Goal: Navigation & Orientation: Find specific page/section

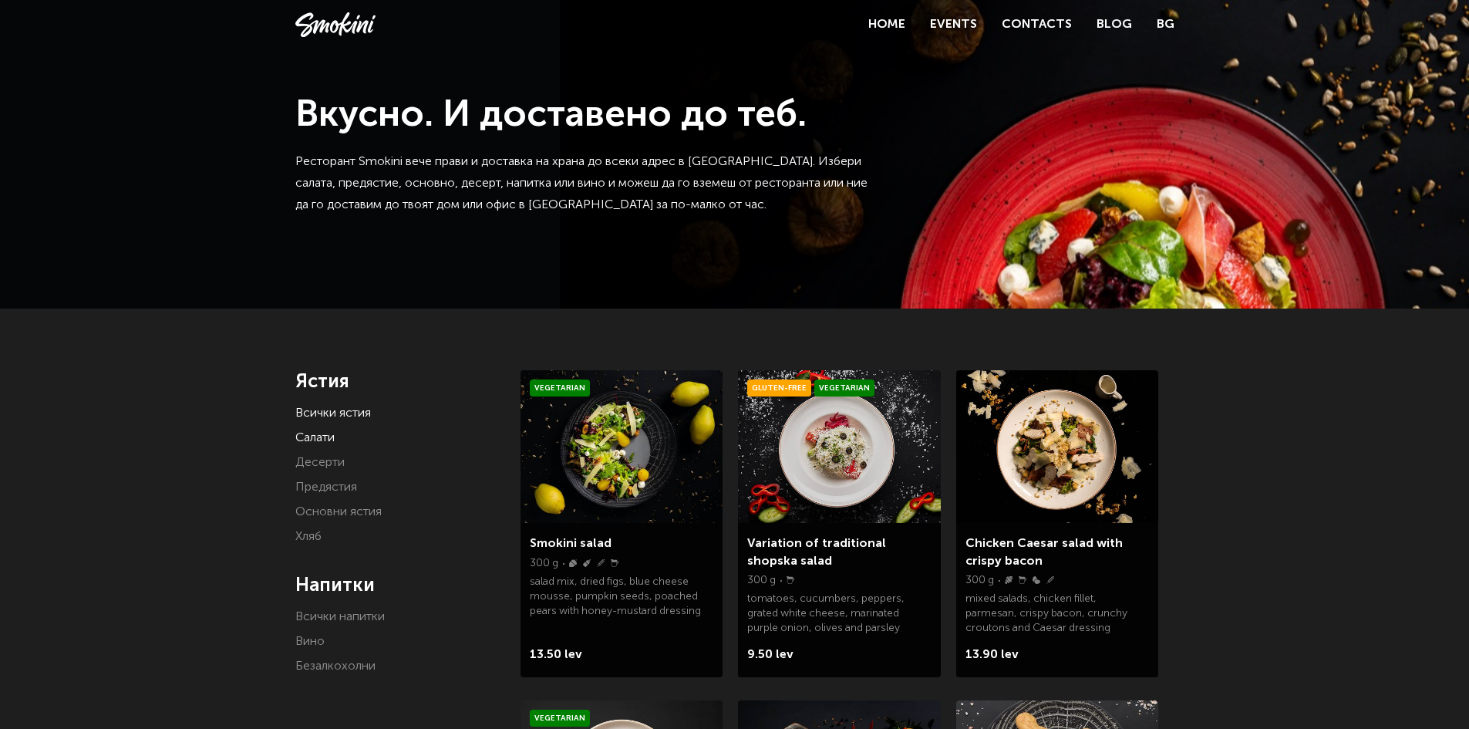
click at [313, 432] on link "Салати" at bounding box center [314, 438] width 39 height 12
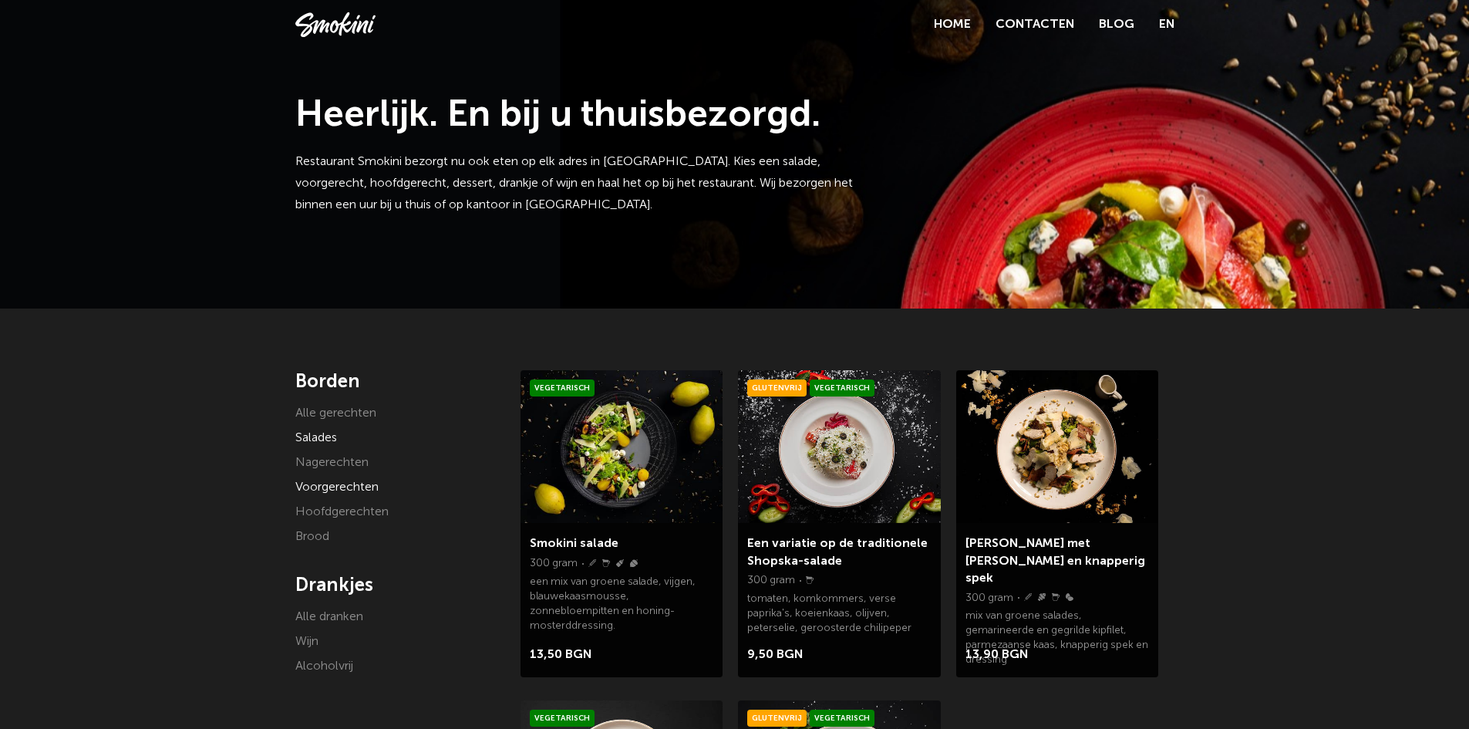
click at [316, 482] on font "Voorgerechten" at bounding box center [336, 487] width 83 height 12
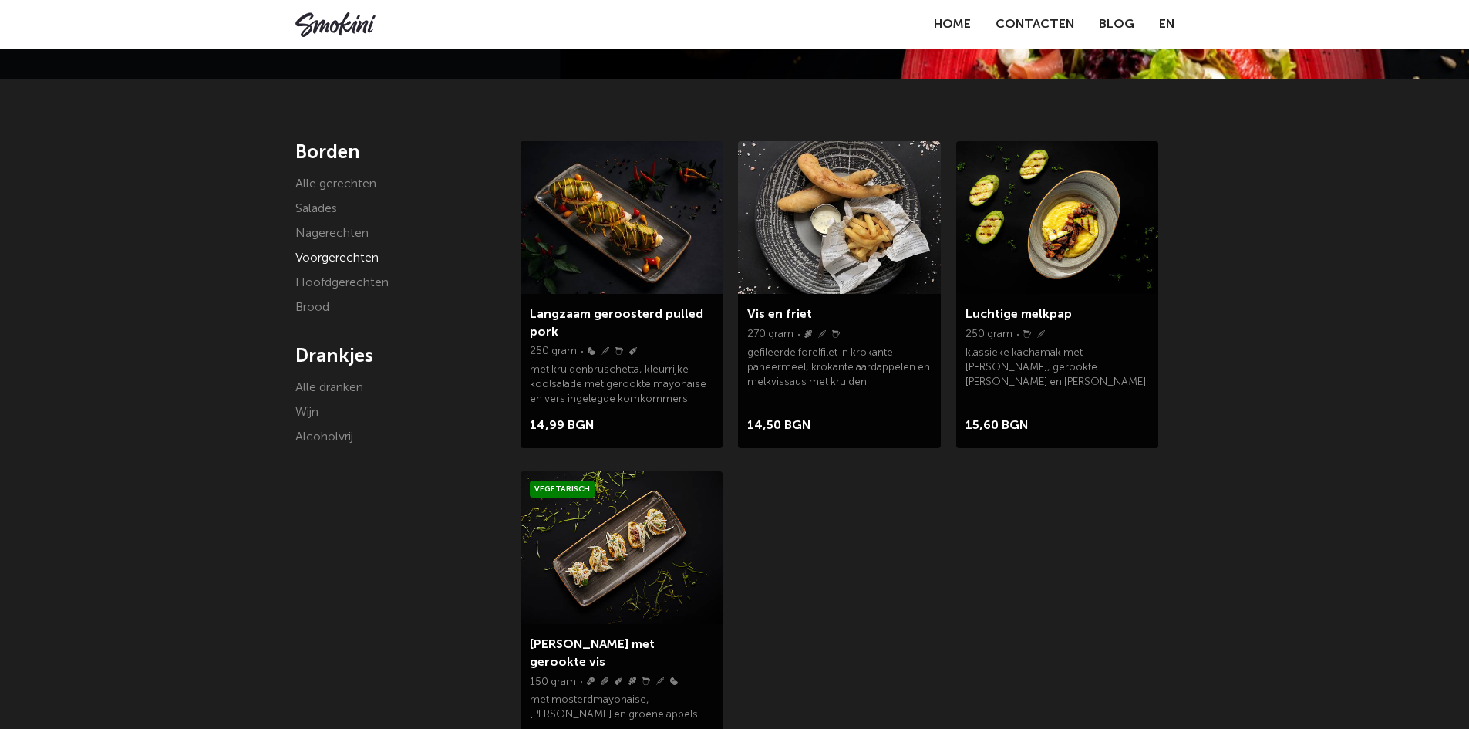
scroll to position [230, 0]
click at [339, 286] on font "Hoofdgerechten" at bounding box center [341, 282] width 93 height 12
